Goal: Check status: Check status

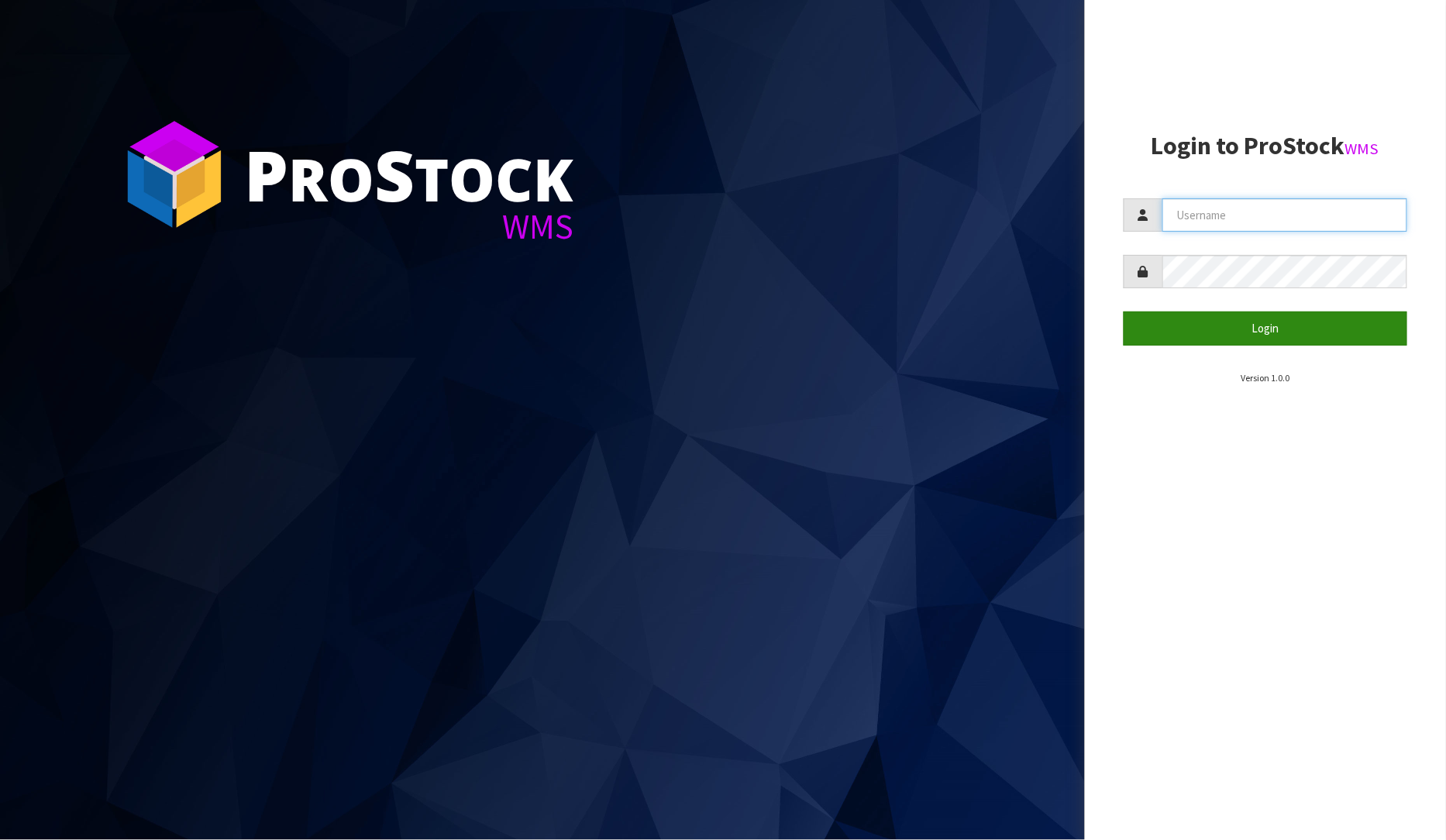
type input "[PERSON_NAME]"
click at [1260, 326] on button "Login" at bounding box center [1266, 328] width 284 height 33
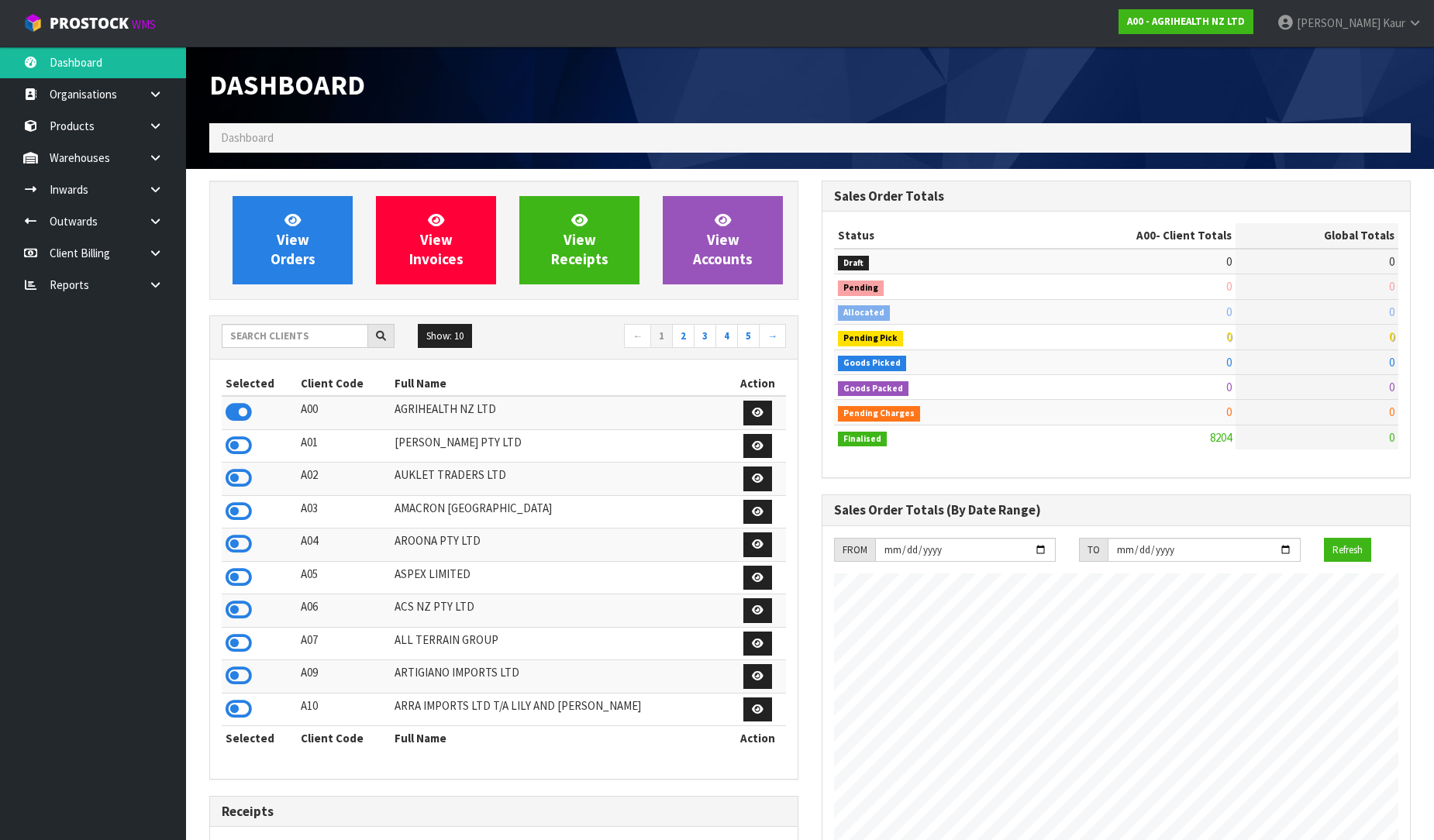
scroll to position [1173, 613]
click at [145, 282] on link at bounding box center [161, 284] width 50 height 32
click at [79, 354] on link "CWL" at bounding box center [92, 349] width 186 height 32
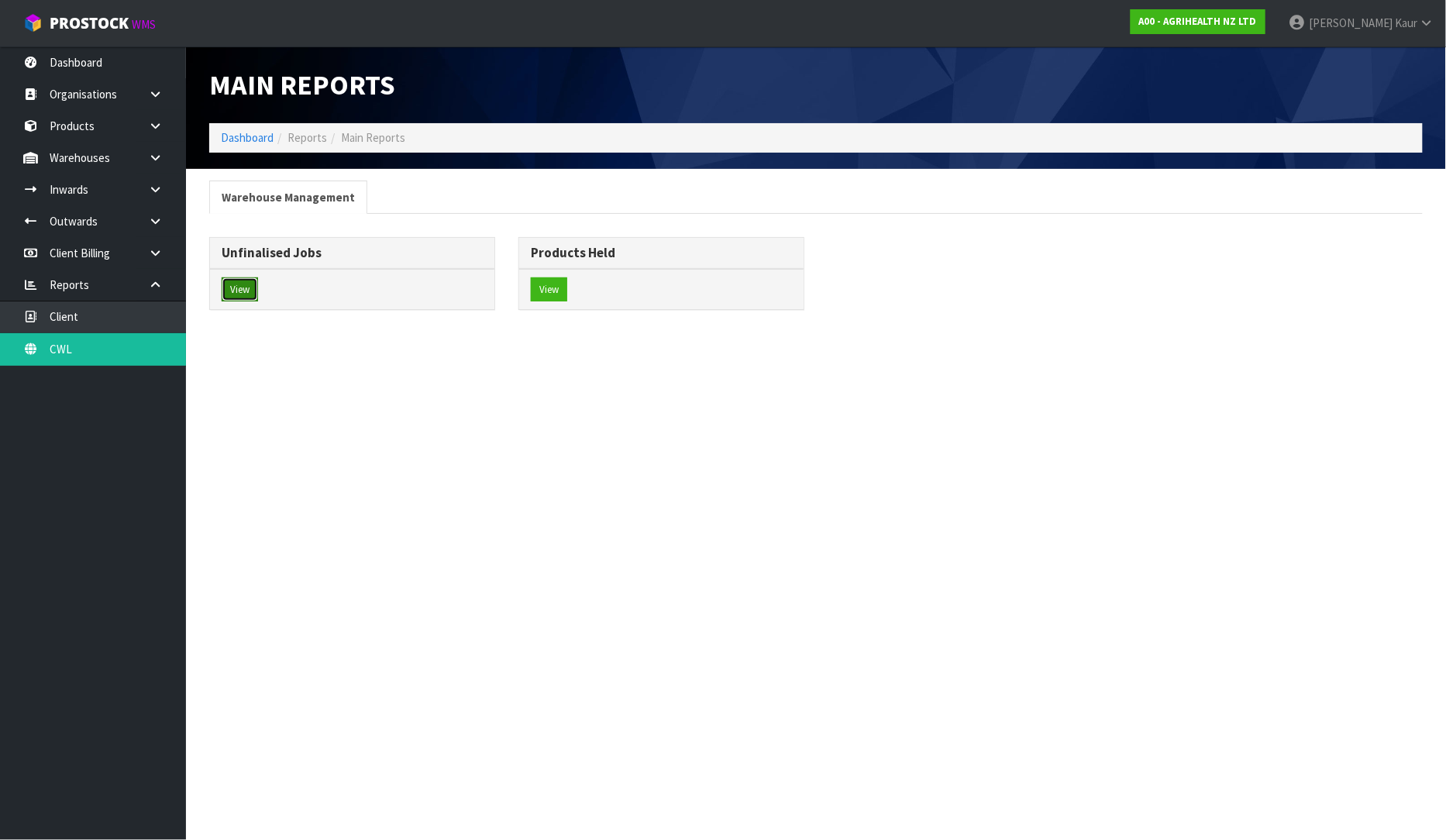
click at [229, 289] on button "View" at bounding box center [239, 289] width 36 height 24
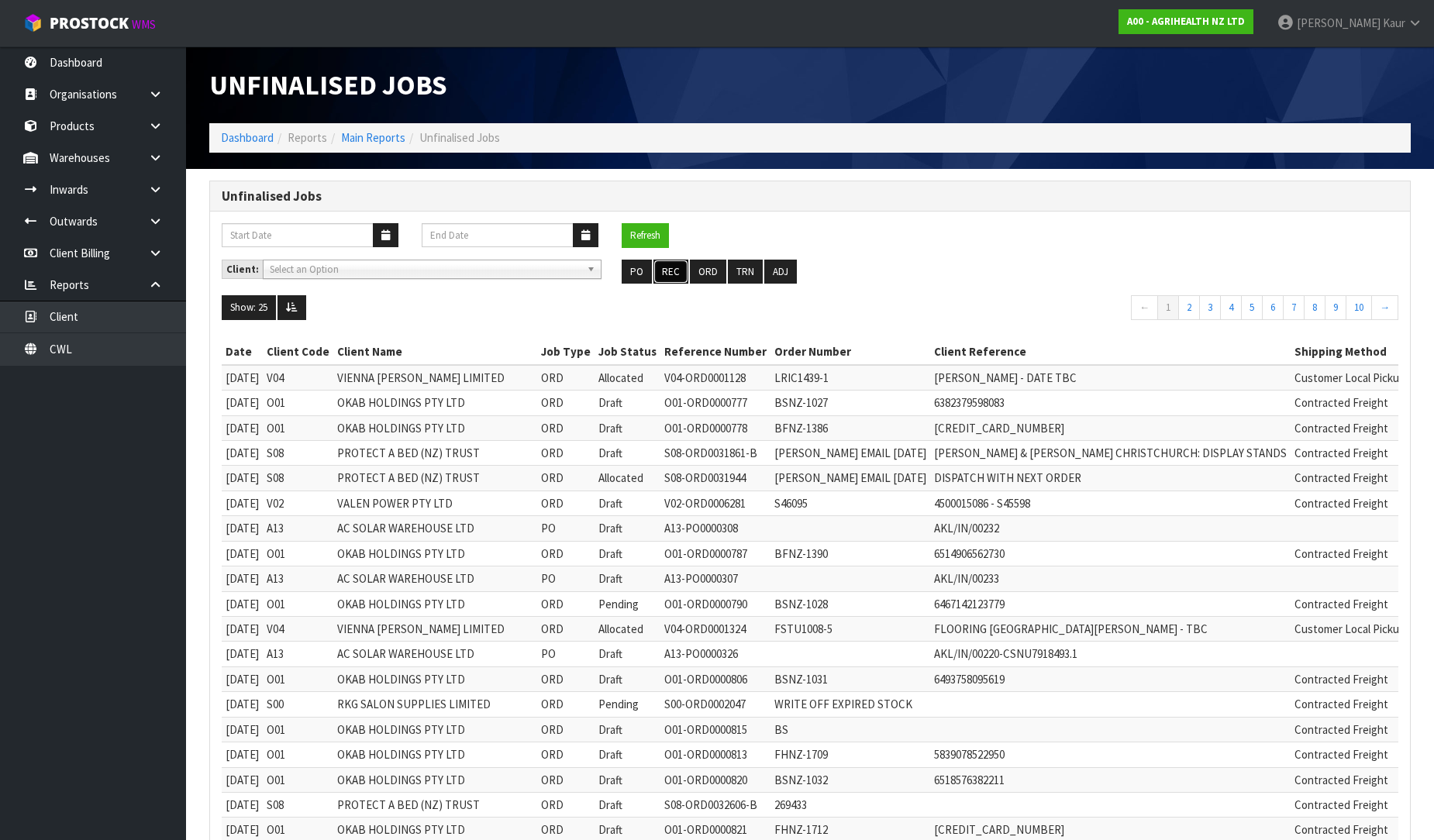
click at [669, 274] on button "REC" at bounding box center [671, 271] width 35 height 24
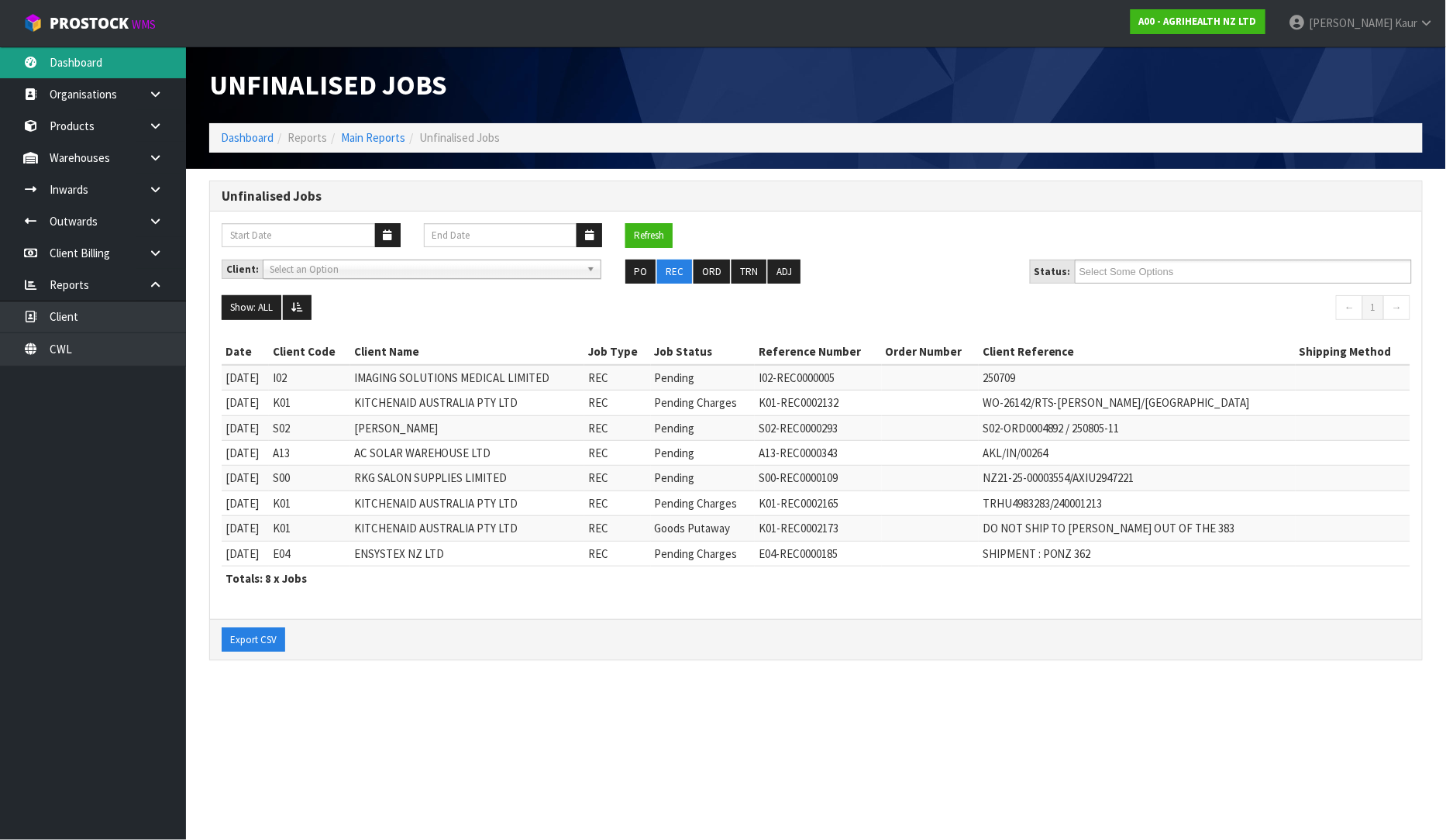
click at [88, 75] on link "Dashboard" at bounding box center [92, 62] width 186 height 32
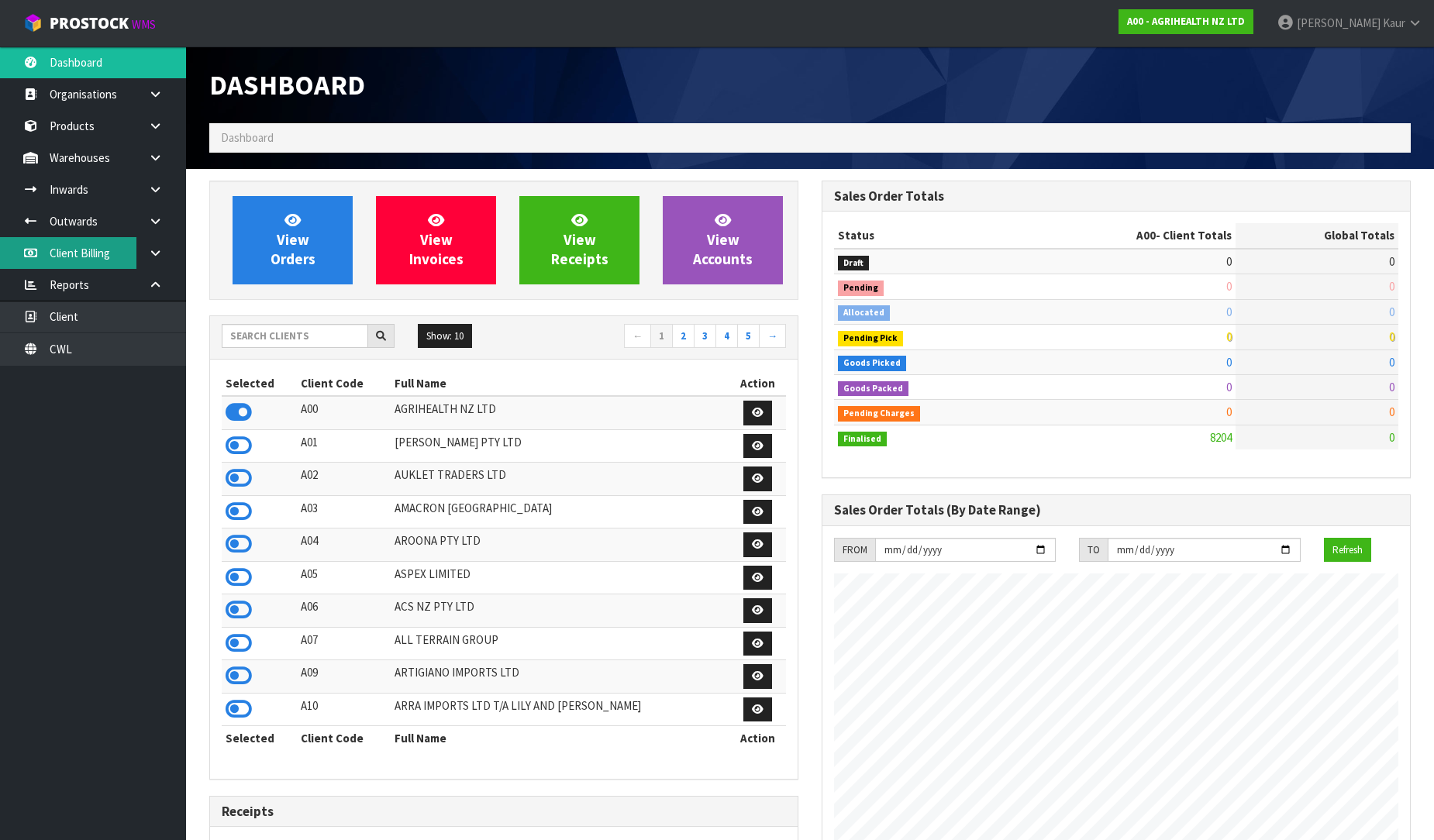
scroll to position [1173, 613]
